Goal: Use online tool/utility: Utilize a website feature to perform a specific function

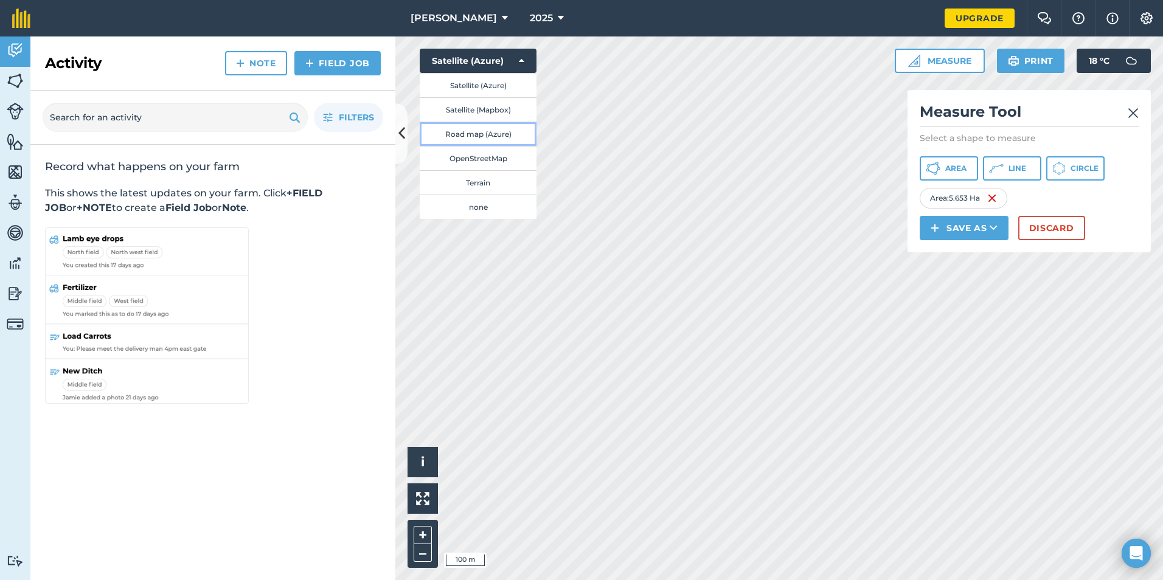
click at [492, 129] on button "Road map (Azure)" at bounding box center [478, 134] width 117 height 24
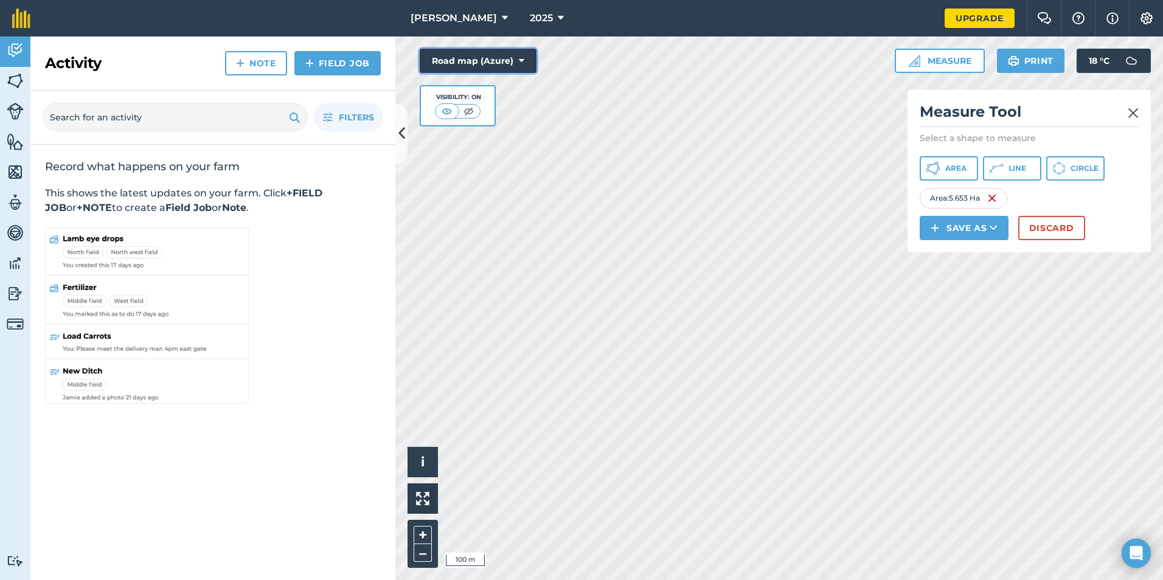
click at [477, 58] on button "Road map (Azure)" at bounding box center [478, 61] width 117 height 24
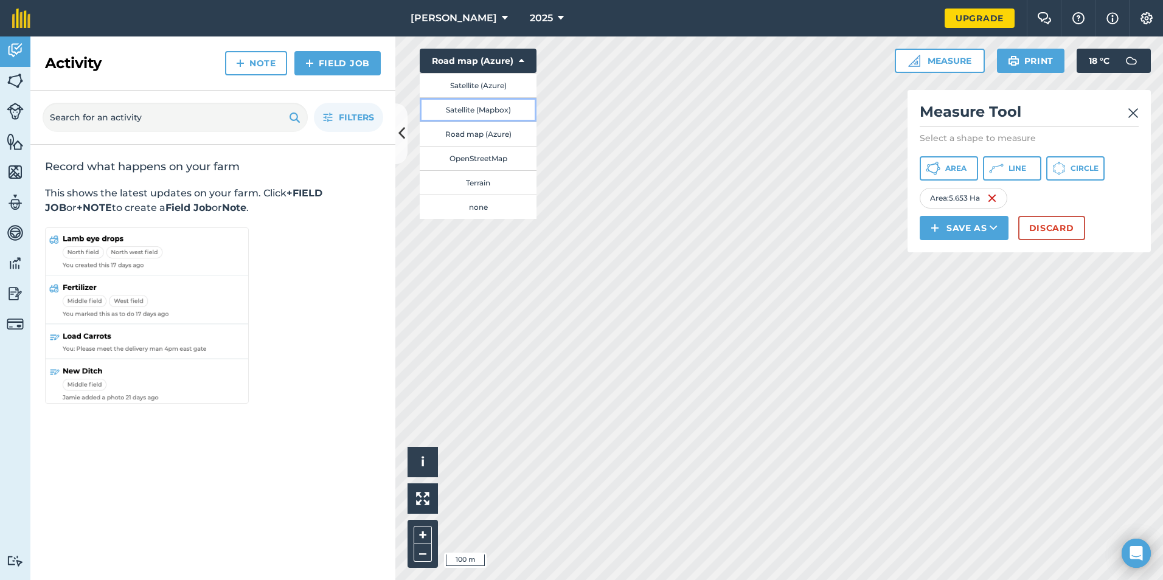
click at [483, 106] on button "Satellite (Mapbox)" at bounding box center [478, 109] width 117 height 24
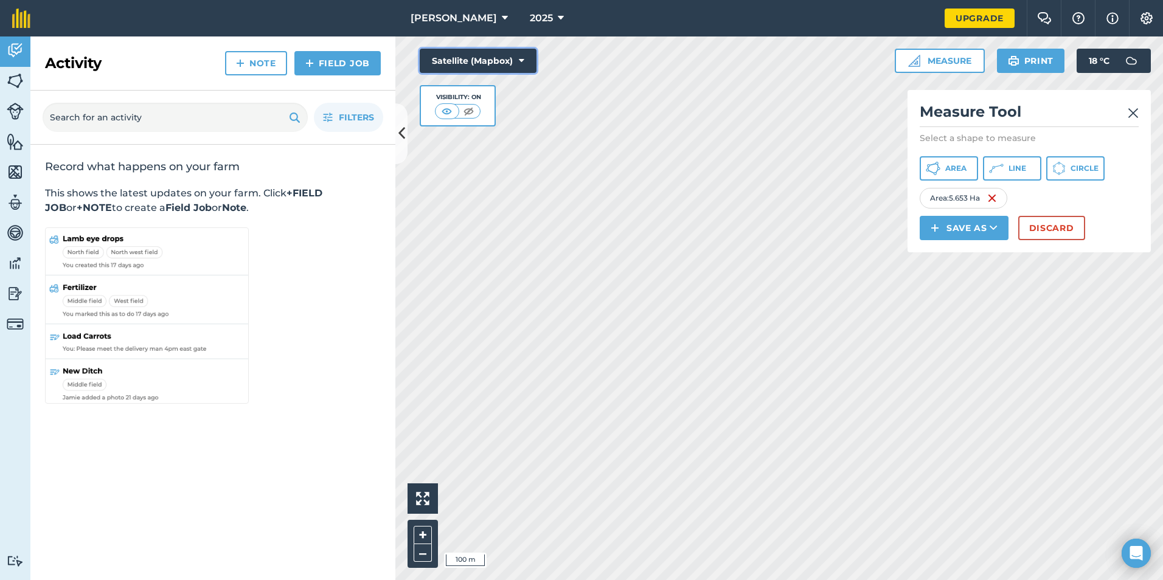
click at [471, 63] on button "Satellite (Mapbox)" at bounding box center [478, 61] width 117 height 24
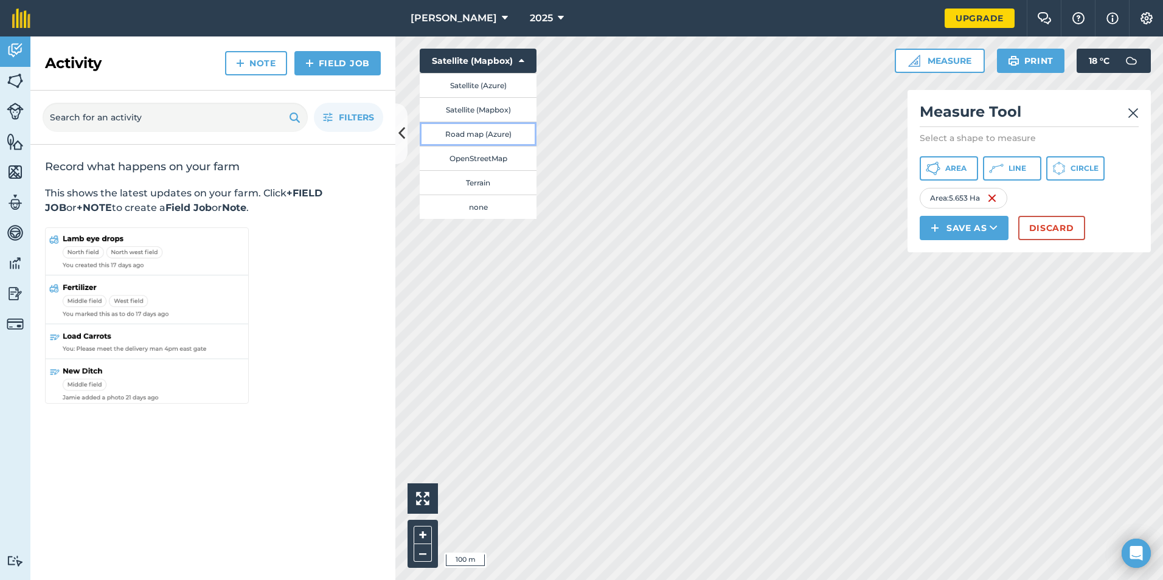
click at [492, 136] on button "Road map (Azure)" at bounding box center [478, 134] width 117 height 24
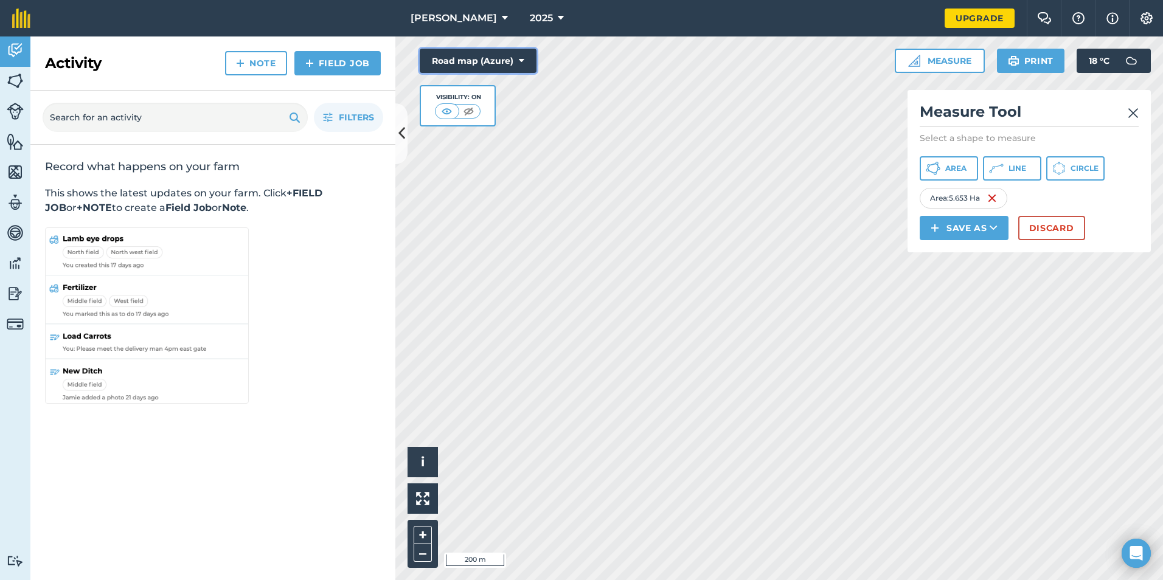
click at [462, 58] on button "Road map (Azure)" at bounding box center [478, 61] width 117 height 24
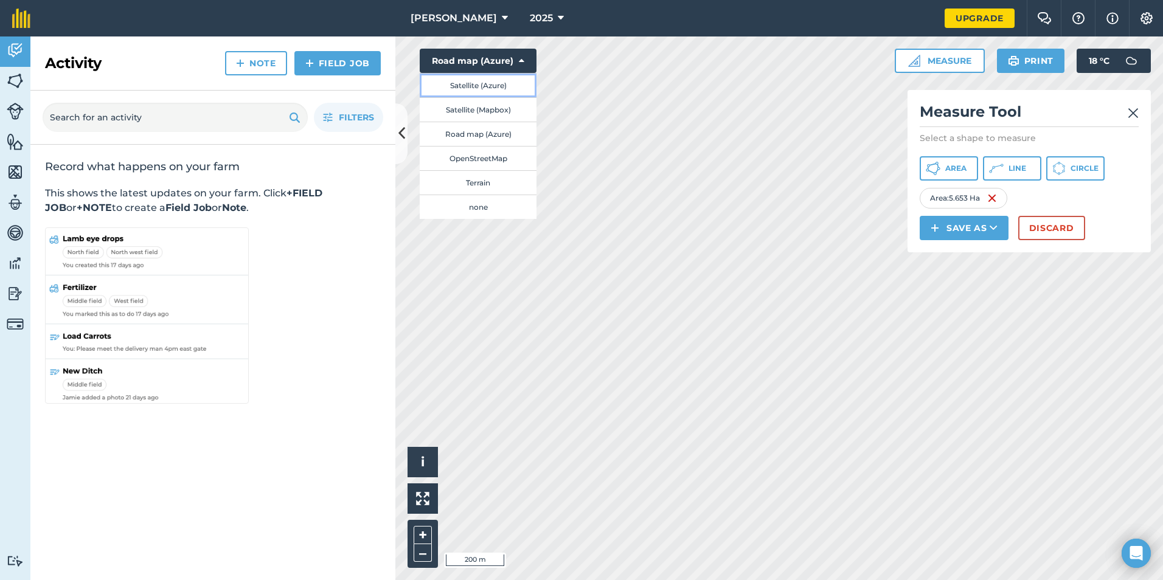
click at [496, 85] on button "Satellite (Azure)" at bounding box center [478, 85] width 117 height 24
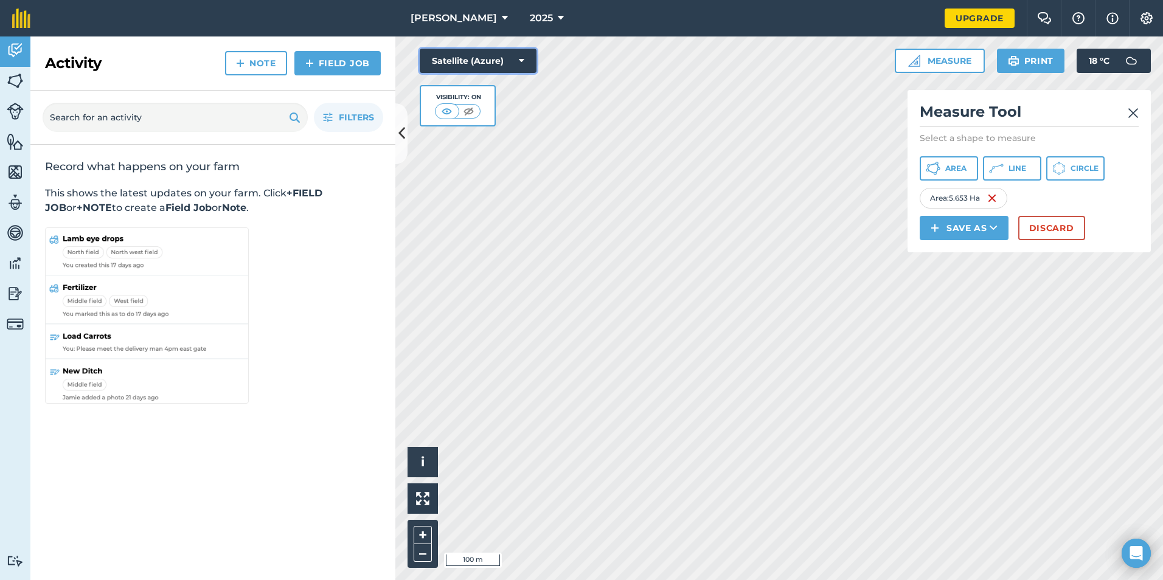
click at [489, 67] on button "Satellite (Azure)" at bounding box center [478, 61] width 117 height 24
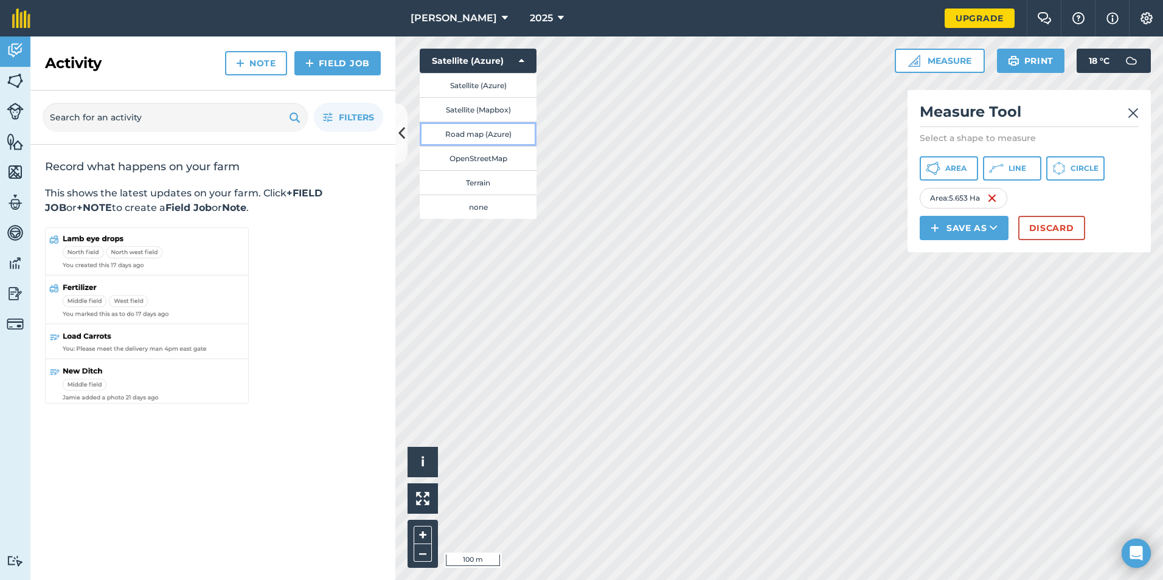
click at [486, 136] on button "Road map (Azure)" at bounding box center [478, 134] width 117 height 24
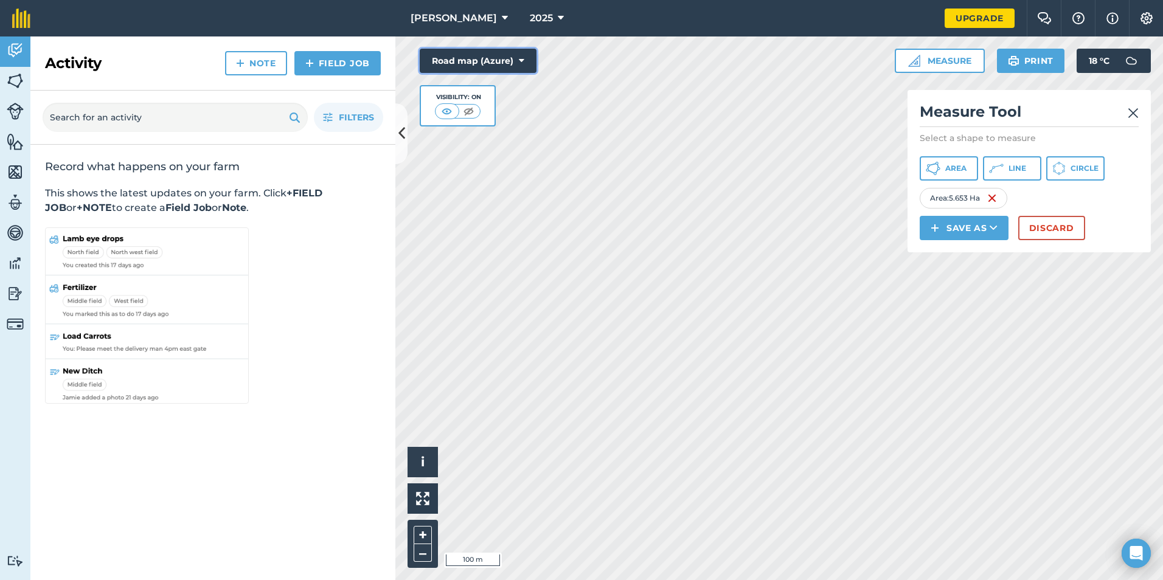
click at [491, 58] on button "Road map (Azure)" at bounding box center [478, 61] width 117 height 24
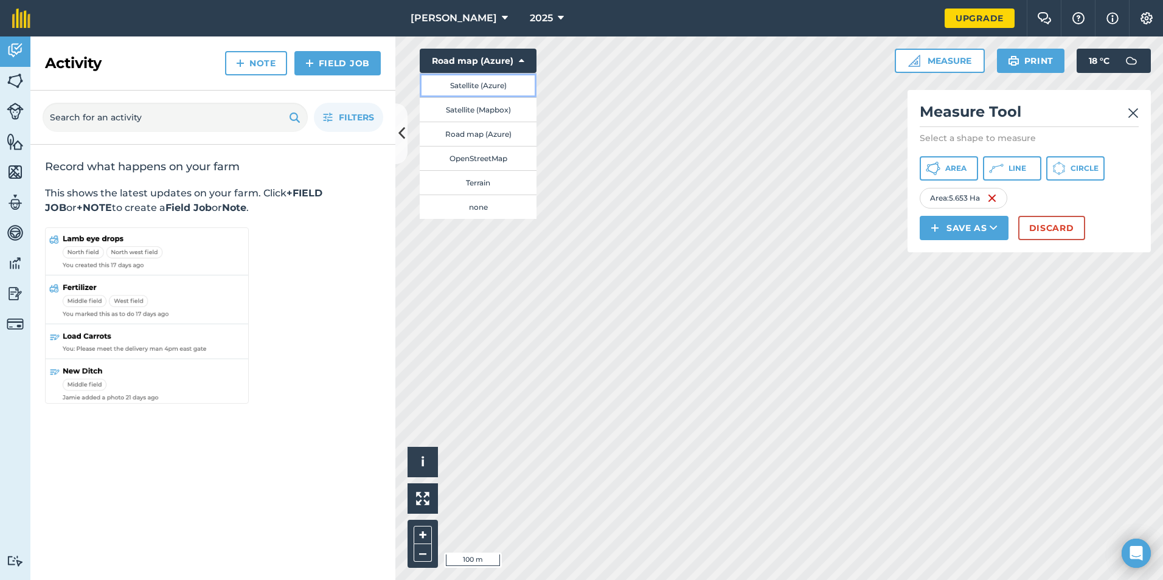
click at [500, 88] on button "Satellite (Azure)" at bounding box center [478, 85] width 117 height 24
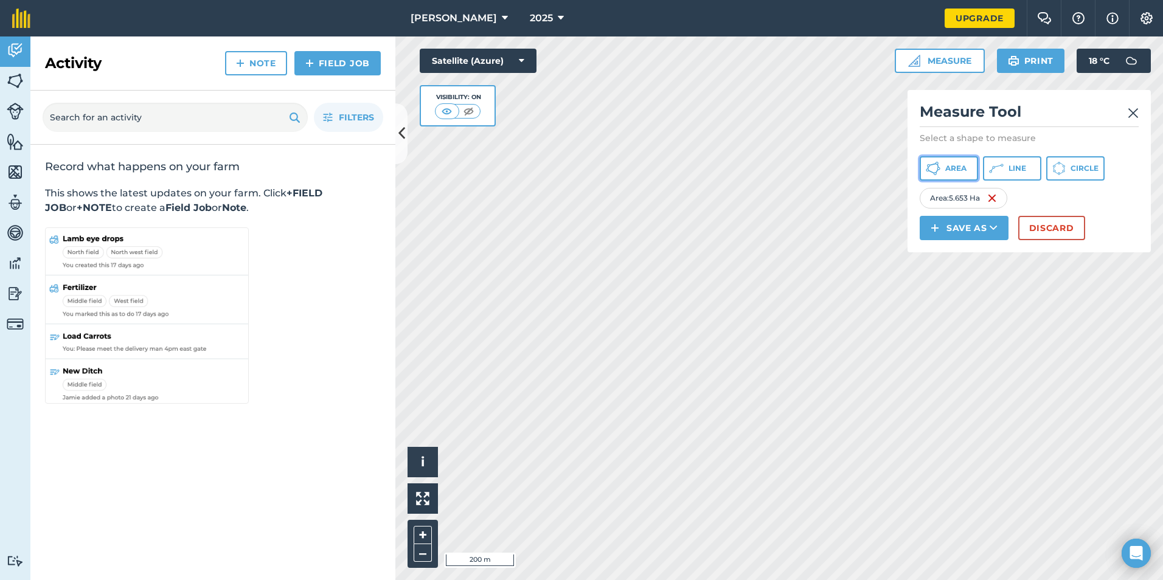
click at [948, 167] on span "Area" at bounding box center [955, 169] width 21 height 10
